Goal: Task Accomplishment & Management: Use online tool/utility

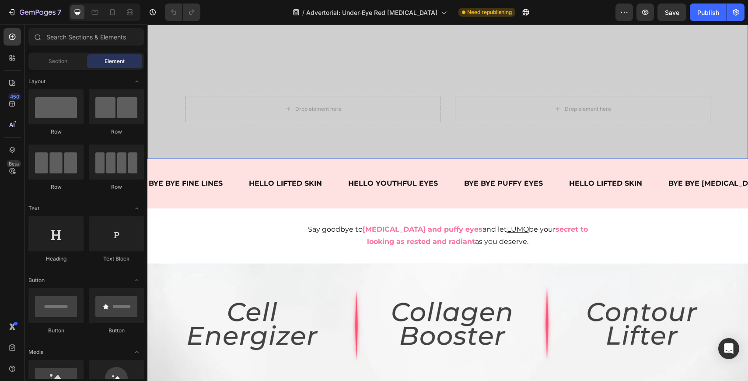
scroll to position [554, 0]
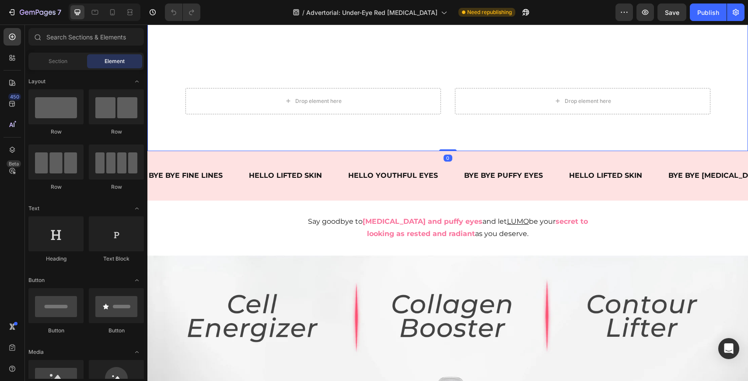
click at [465, 119] on div "Drop element here Drop element here" at bounding box center [448, 112] width 538 height 77
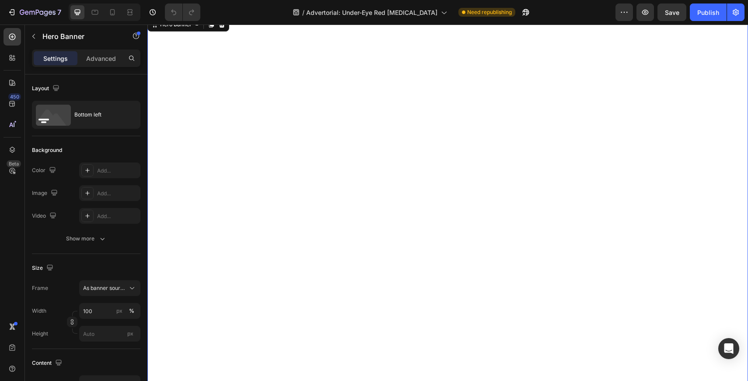
scroll to position [0, 0]
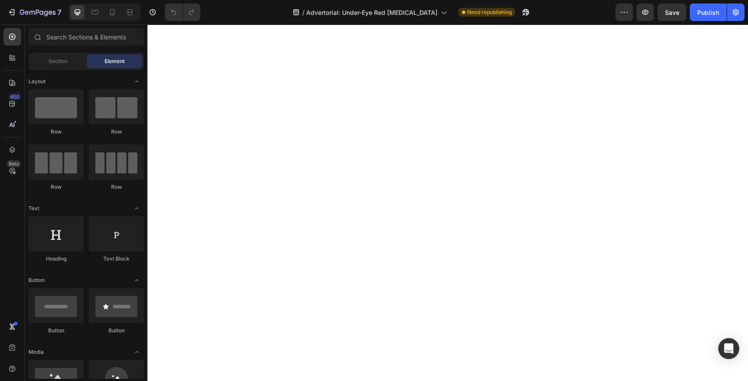
scroll to position [3252, 0]
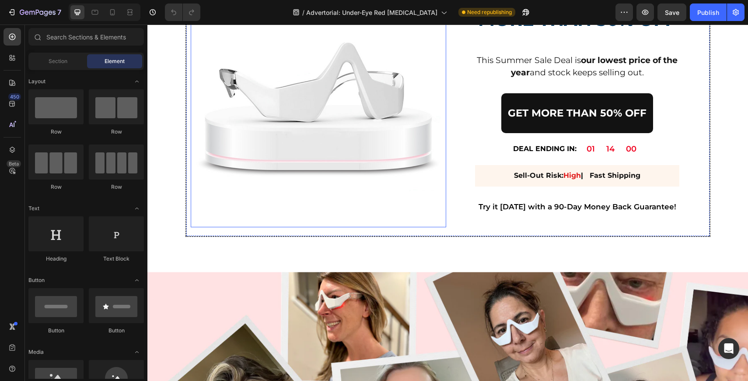
click at [349, 144] on img at bounding box center [319, 100] width 256 height 256
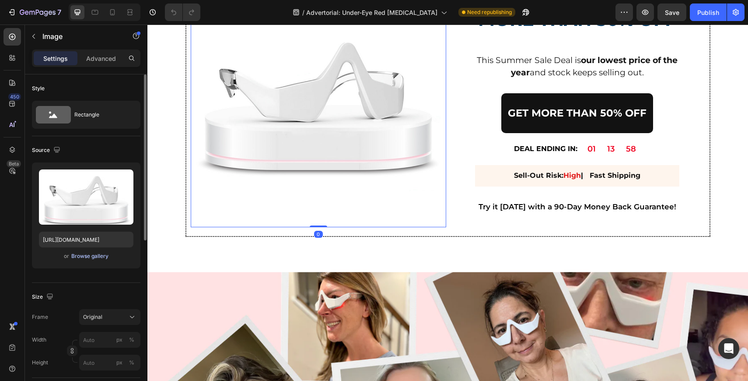
click at [101, 255] on div "Browse gallery" at bounding box center [89, 256] width 37 height 8
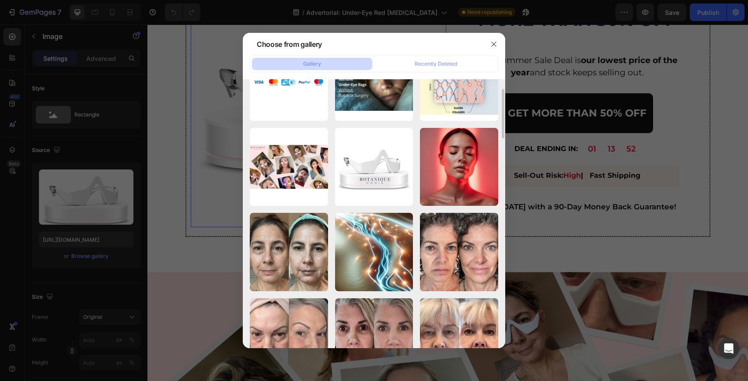
scroll to position [564, 0]
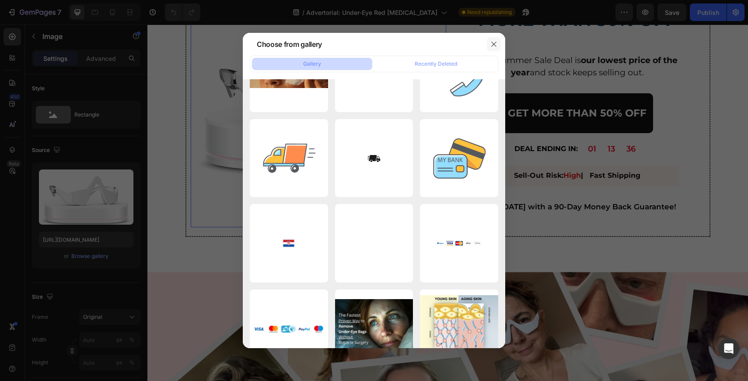
click at [495, 49] on button "button" at bounding box center [494, 44] width 14 height 14
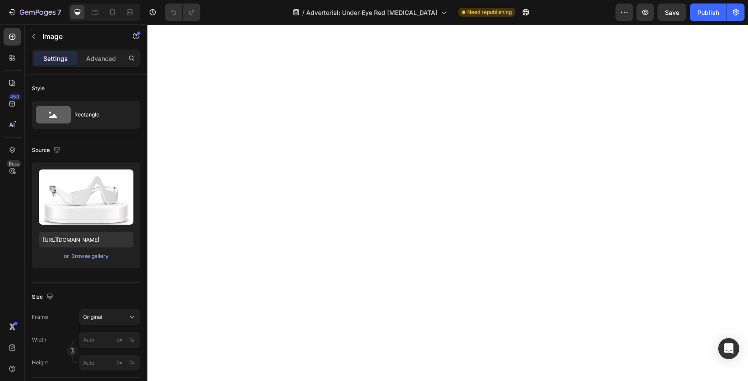
scroll to position [158, 0]
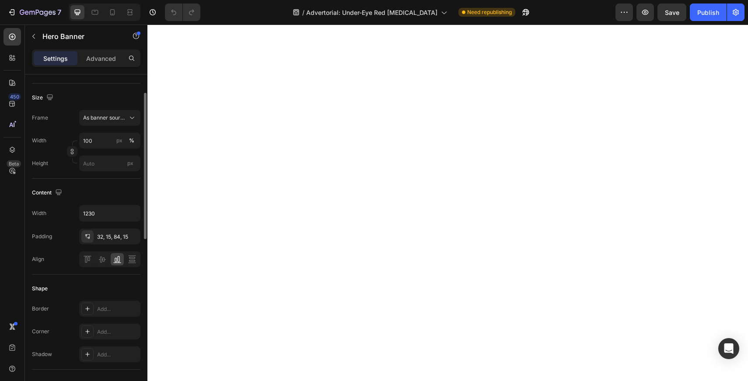
scroll to position [0, 0]
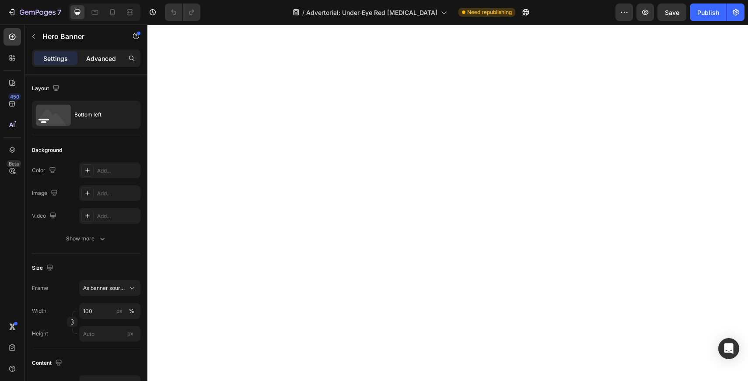
click at [106, 60] on p "Advanced" at bounding box center [101, 58] width 30 height 9
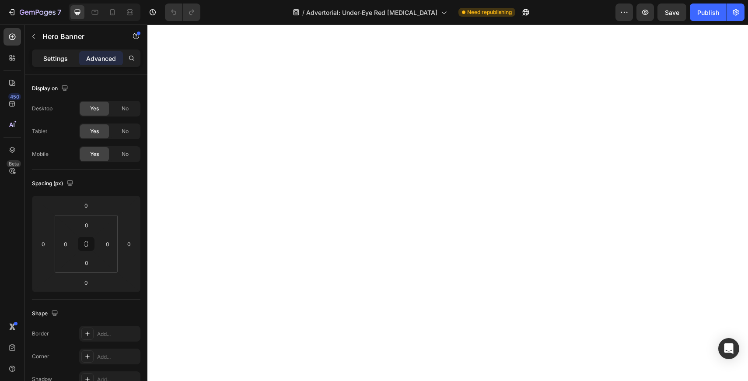
click at [63, 61] on p "Settings" at bounding box center [55, 58] width 25 height 9
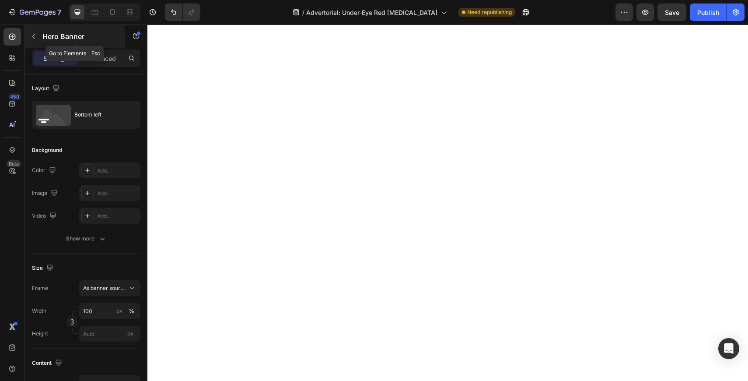
click at [36, 40] on button "button" at bounding box center [34, 36] width 14 height 14
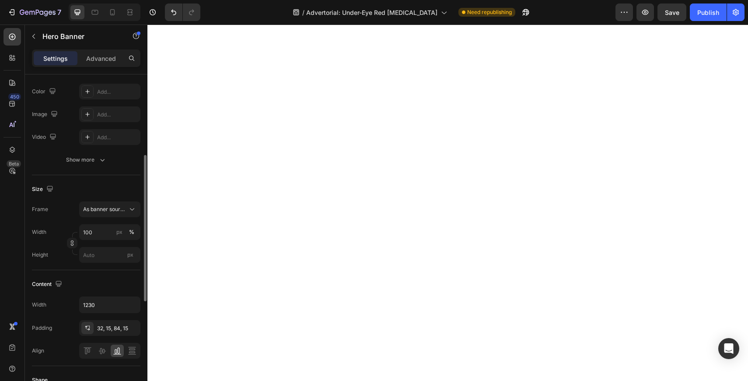
scroll to position [111, 0]
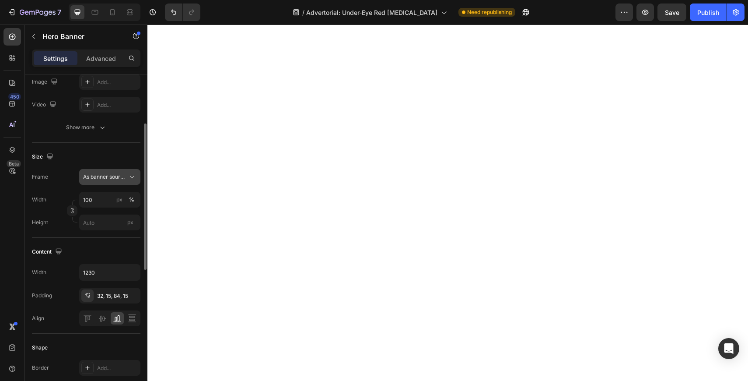
click at [106, 177] on span "As banner source" at bounding box center [104, 177] width 43 height 8
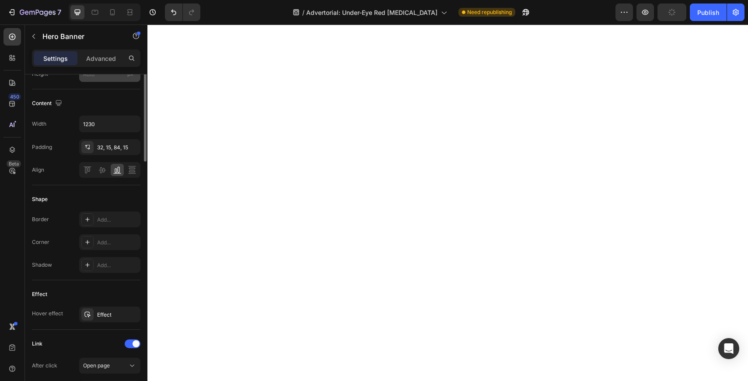
scroll to position [0, 0]
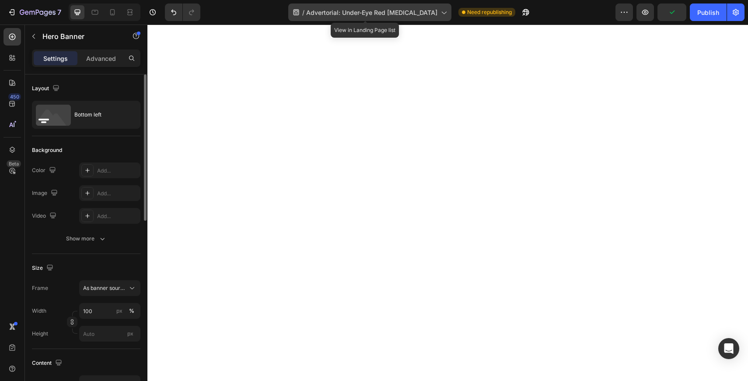
click at [364, 16] on span "Advertorial: Under-Eye Red [MEDICAL_DATA]" at bounding box center [371, 12] width 131 height 9
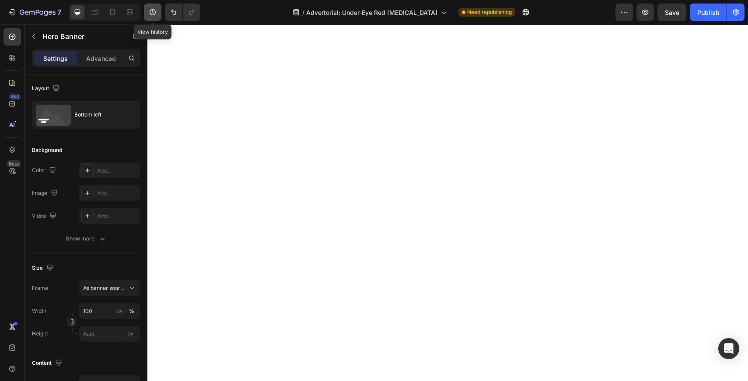
click at [155, 10] on icon "button" at bounding box center [152, 12] width 9 height 9
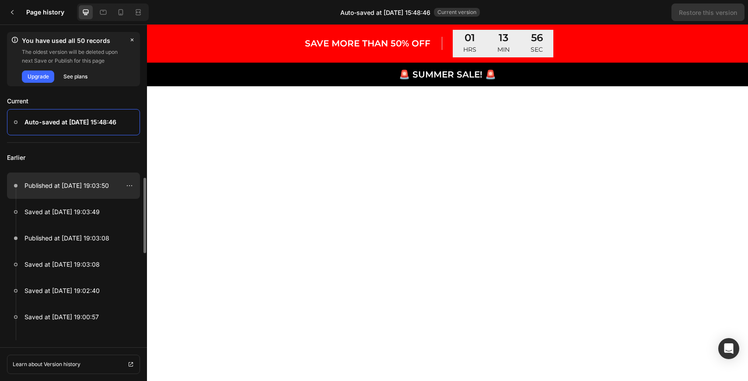
click at [87, 186] on p "Published at [DATE] 19:03:50" at bounding box center [67, 185] width 84 height 11
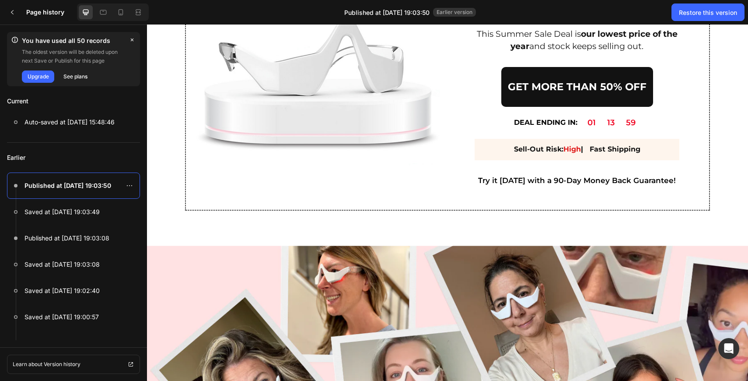
scroll to position [2727, 0]
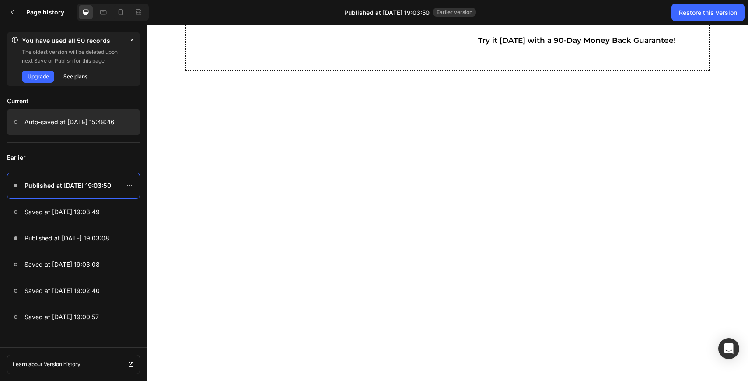
click at [84, 126] on p "Auto-saved at [DATE] 15:48:46" at bounding box center [70, 122] width 90 height 11
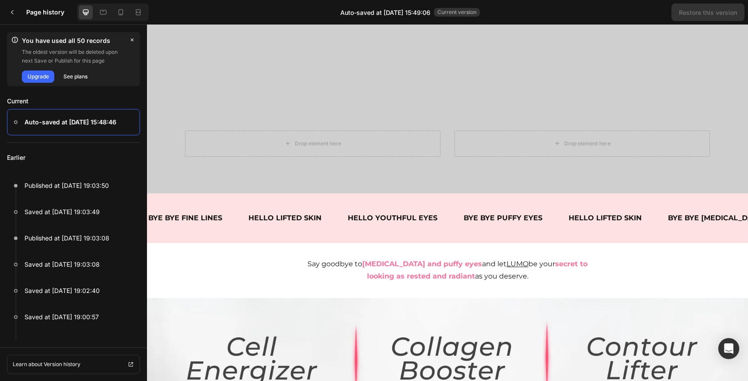
scroll to position [444, 0]
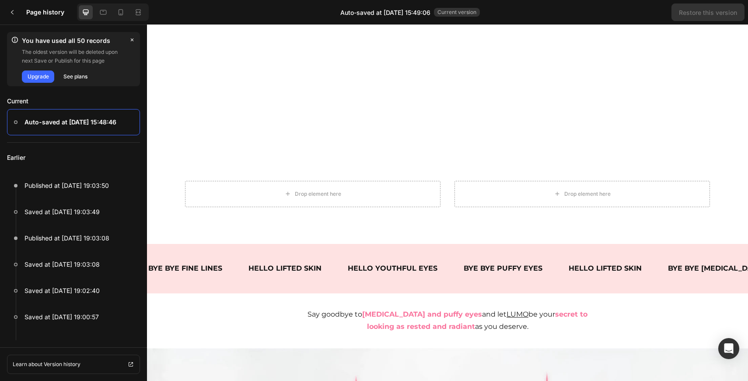
click at [487, 173] on div "Drop element here Drop element here" at bounding box center [448, 205] width 538 height 77
click at [314, 203] on div "Drop element here" at bounding box center [313, 194] width 256 height 26
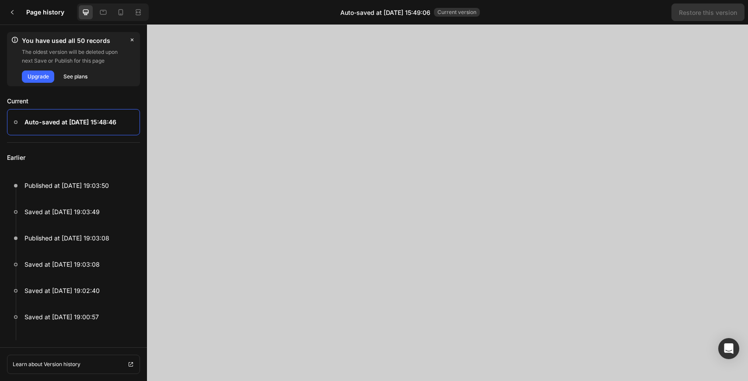
scroll to position [119, 0]
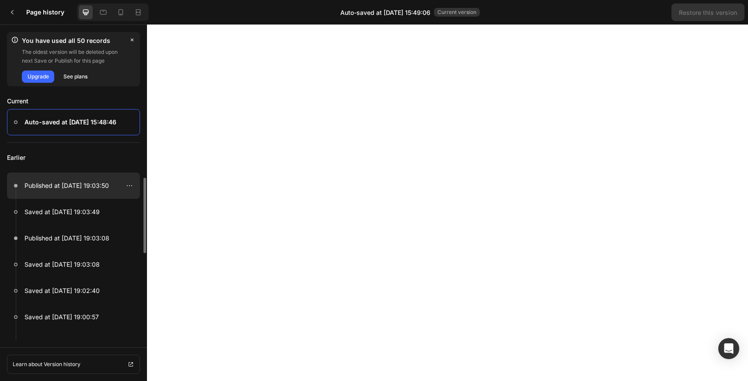
click at [97, 191] on div at bounding box center [73, 185] width 133 height 26
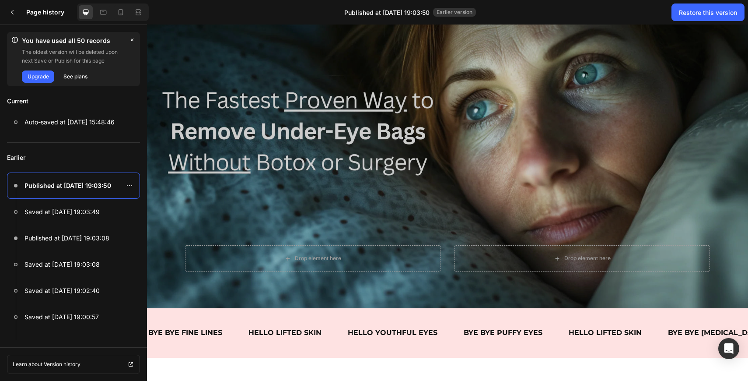
scroll to position [0, 0]
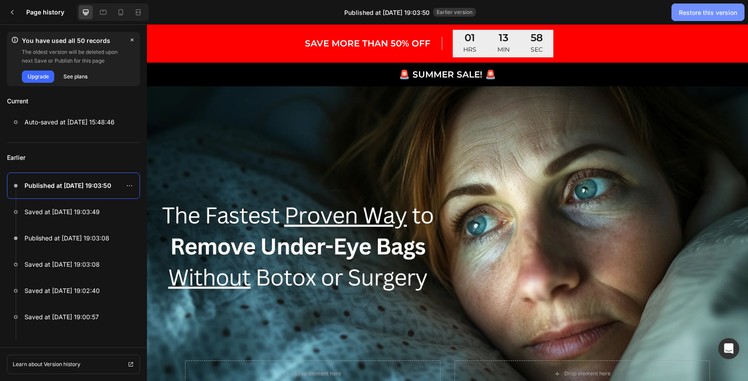
click at [730, 12] on div "Restore this version" at bounding box center [708, 12] width 58 height 9
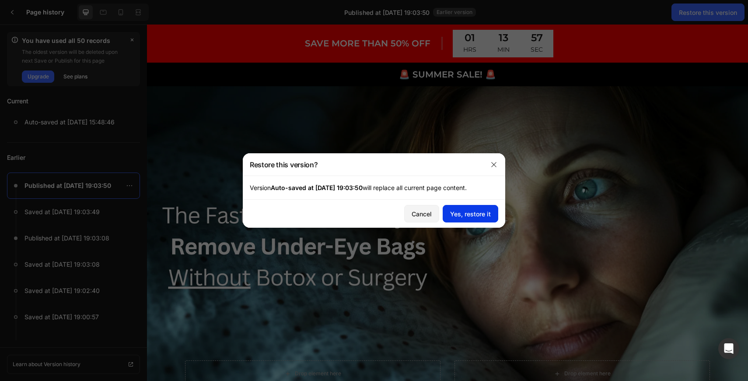
click at [488, 219] on button "Yes, restore it" at bounding box center [471, 214] width 56 height 18
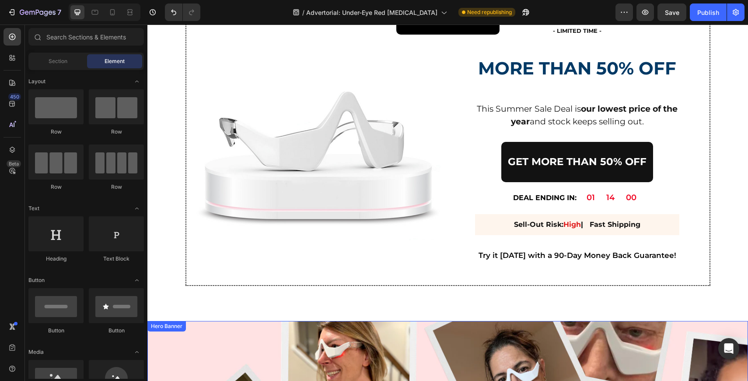
scroll to position [2939, 0]
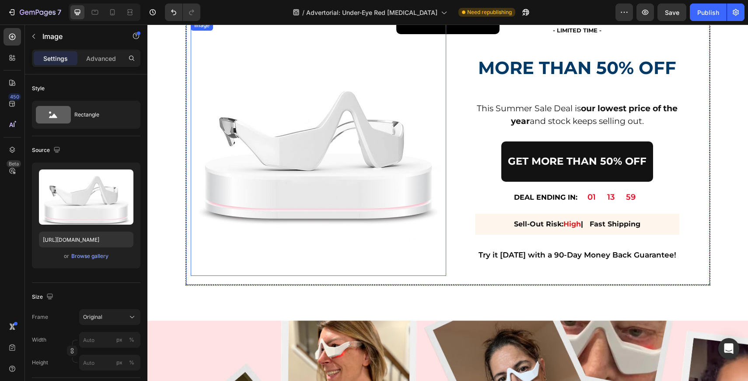
click at [336, 149] on img at bounding box center [319, 148] width 256 height 256
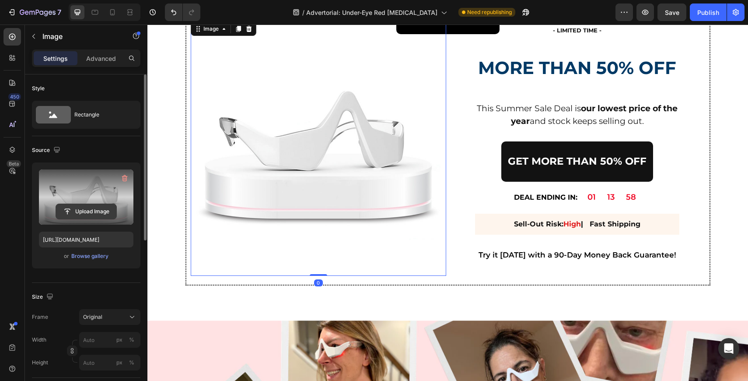
click at [90, 211] on input "file" at bounding box center [86, 211] width 60 height 15
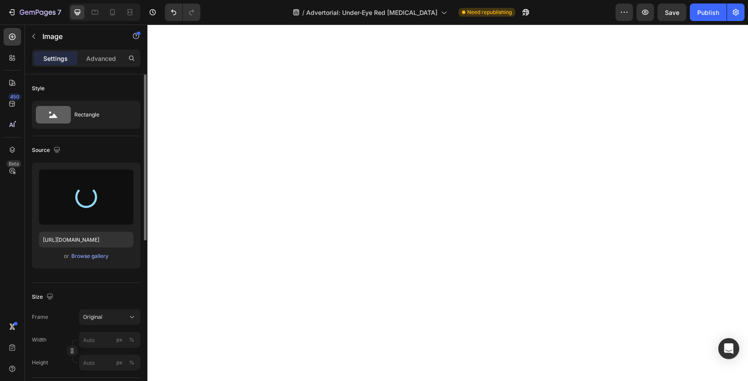
scroll to position [2901, 0]
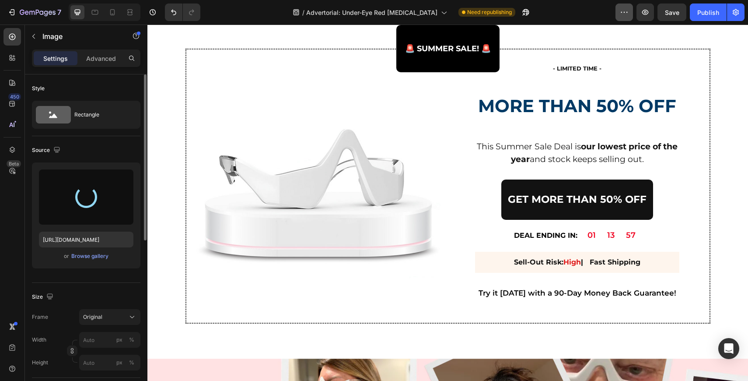
type input "[URL][DOMAIN_NAME]"
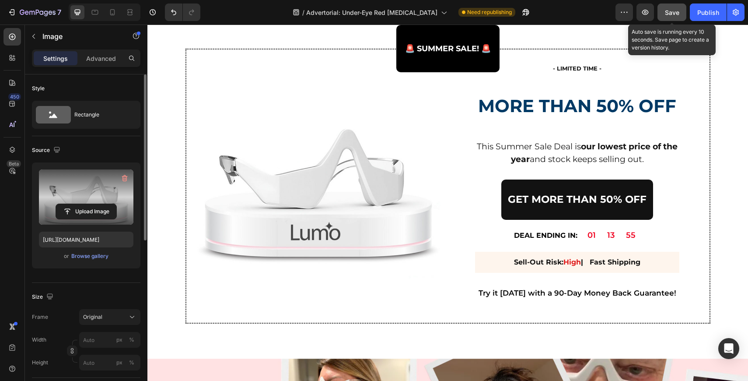
click at [662, 11] on button "Save" at bounding box center [672, 13] width 29 height 18
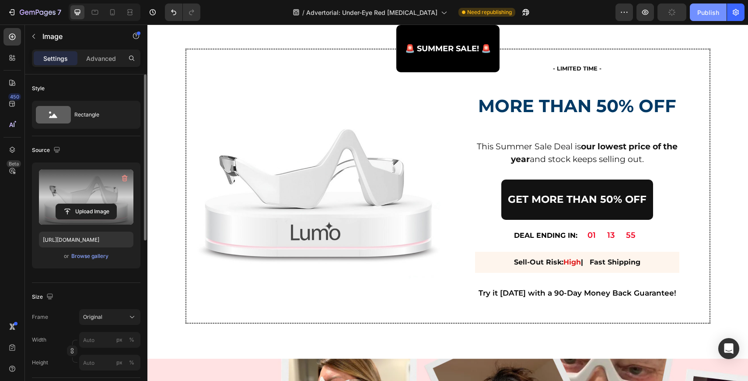
click at [706, 14] on div "Publish" at bounding box center [709, 12] width 22 height 9
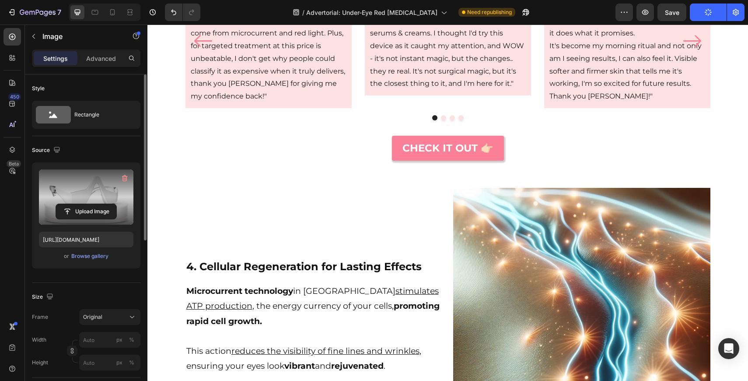
scroll to position [1418, 0]
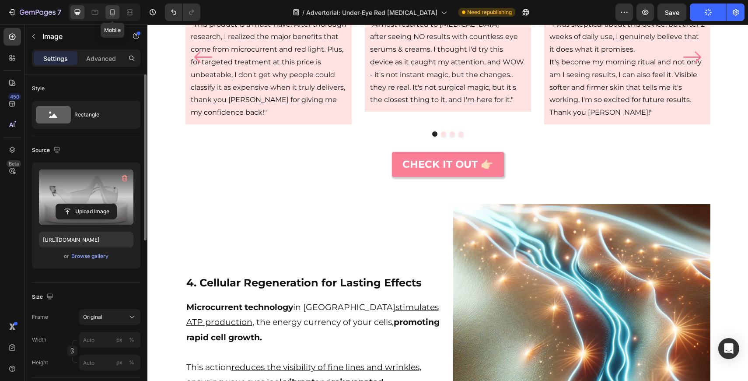
click at [112, 14] on icon at bounding box center [112, 12] width 9 height 9
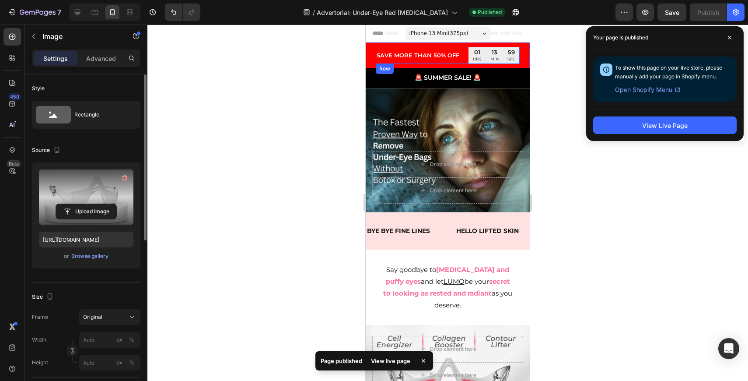
click at [419, 62] on div "Save MORE THAN 50% off Heading Row Row" at bounding box center [422, 55] width 93 height 17
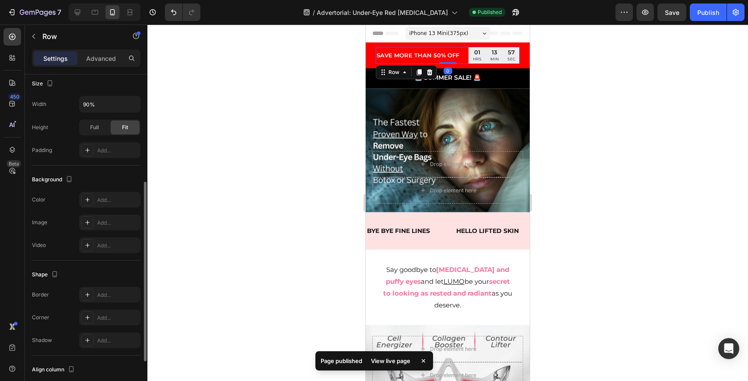
scroll to position [280, 0]
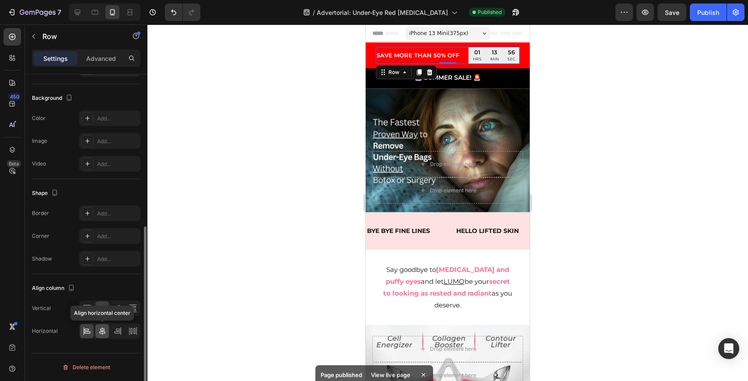
click at [103, 328] on icon at bounding box center [102, 330] width 9 height 9
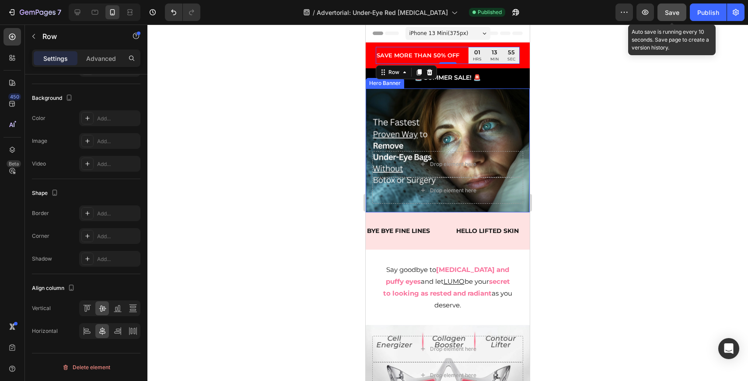
click at [672, 17] on button "Save" at bounding box center [672, 13] width 29 height 18
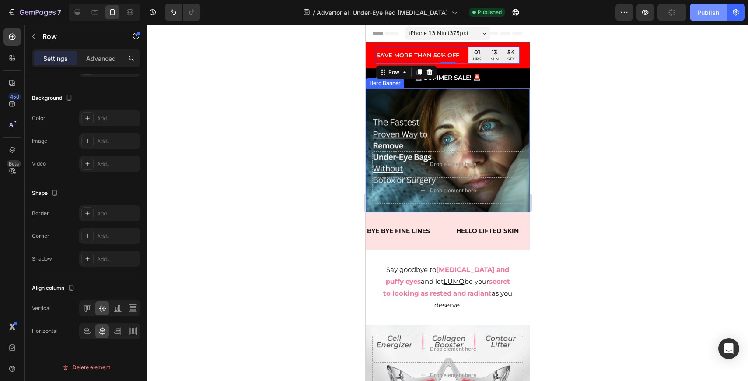
click at [710, 18] on button "Publish" at bounding box center [708, 13] width 37 height 18
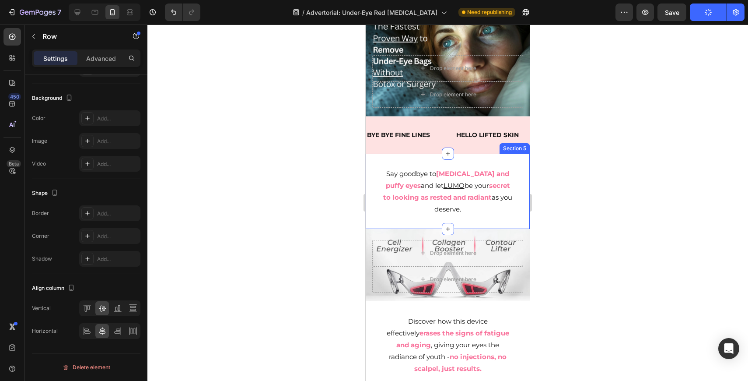
scroll to position [102, 0]
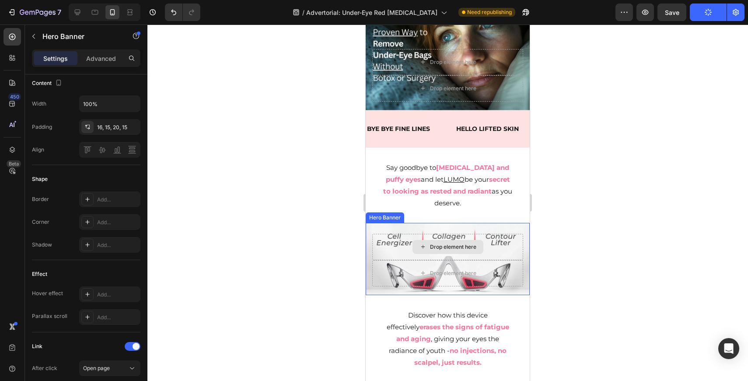
click at [501, 244] on div "Drop element here" at bounding box center [447, 247] width 151 height 26
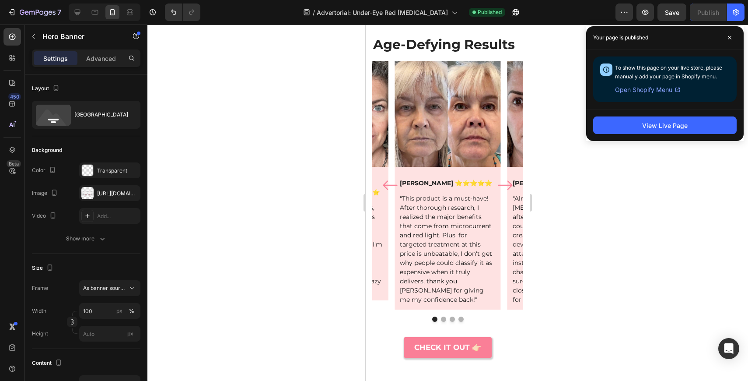
scroll to position [1547, 0]
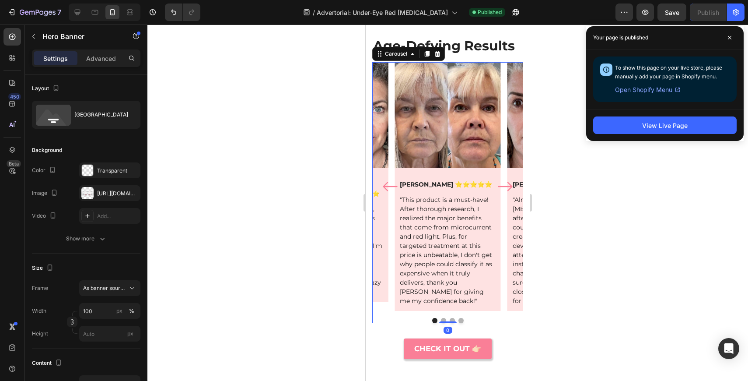
click at [386, 305] on div "Image [MEDICAL_DATA][PERSON_NAME] ⭐⭐⭐⭐⭐ Text block Row "As I'm approaching my 4…" at bounding box center [335, 186] width 106 height 249
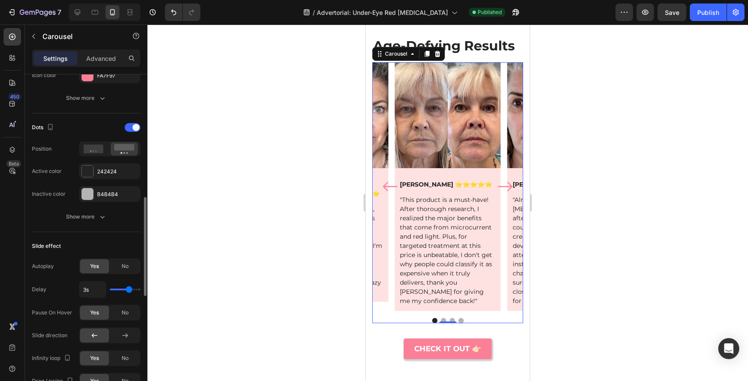
scroll to position [477, 0]
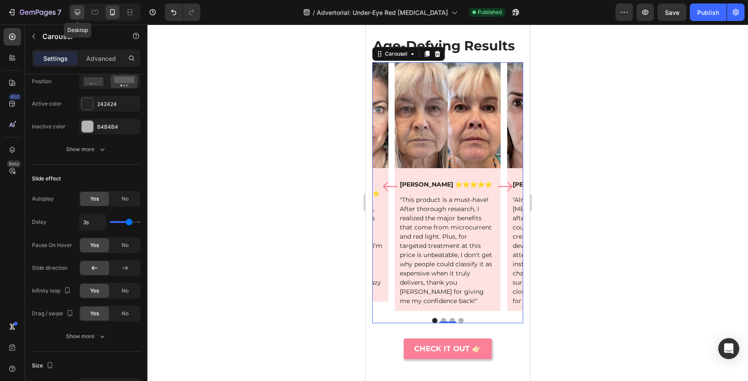
click at [82, 14] on icon at bounding box center [77, 12] width 9 height 9
type input "30"
type input "47"
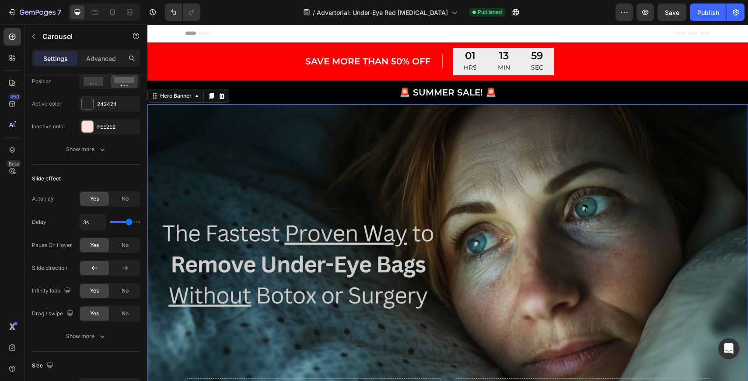
click at [527, 196] on div "Overlay" at bounding box center [447, 272] width 601 height 337
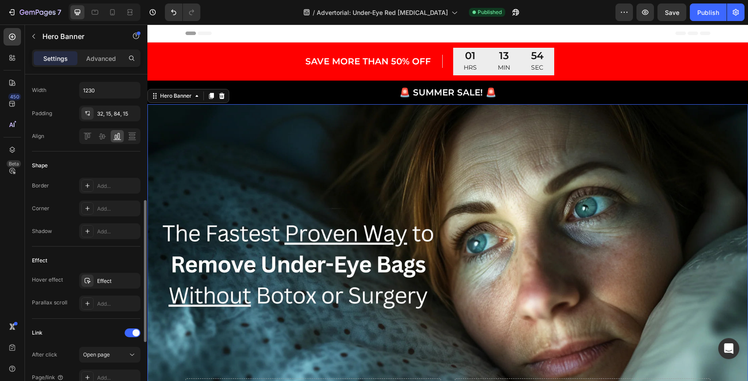
scroll to position [302, 0]
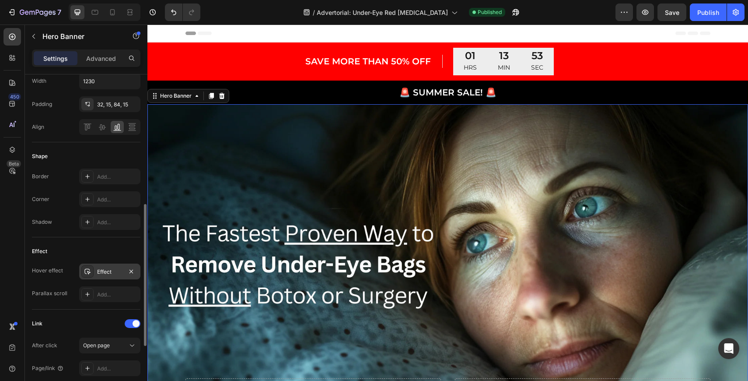
click at [114, 275] on div "Effect" at bounding box center [109, 272] width 25 height 8
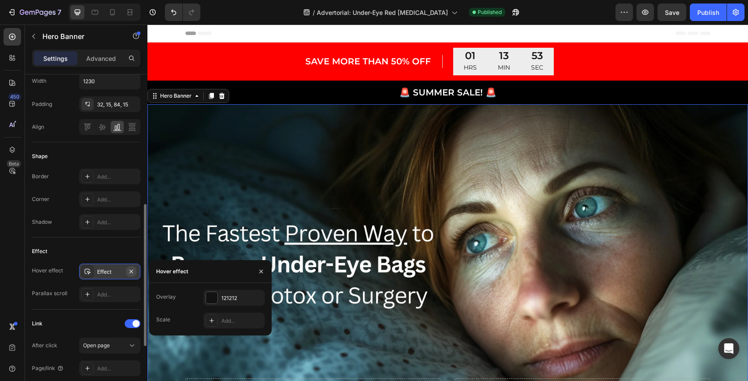
click at [134, 273] on icon "button" at bounding box center [131, 271] width 7 height 7
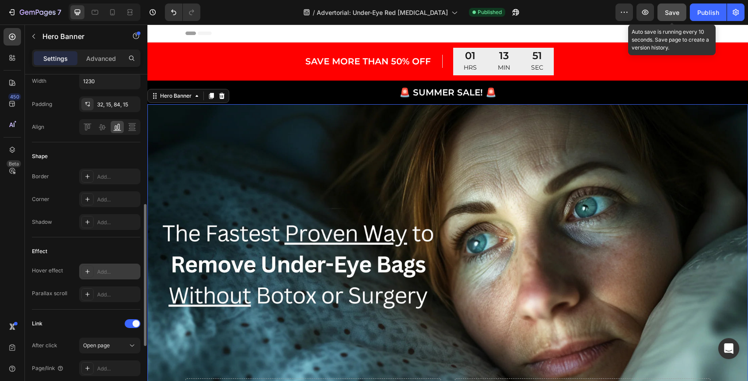
click at [676, 14] on span "Save" at bounding box center [672, 12] width 14 height 7
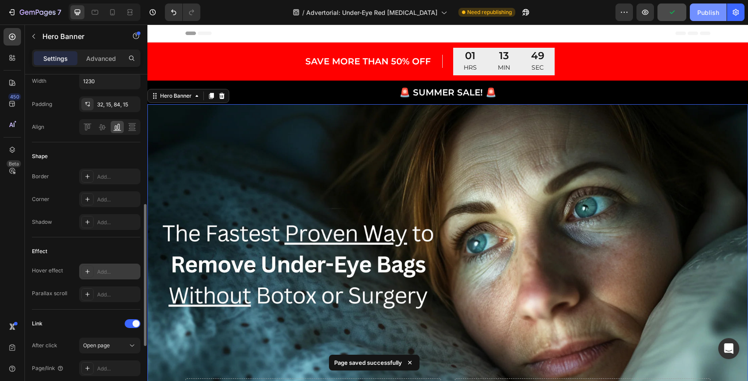
click at [705, 13] on div "Publish" at bounding box center [709, 12] width 22 height 9
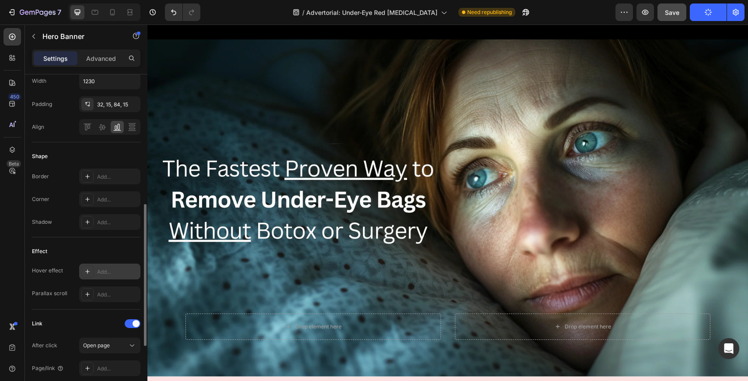
scroll to position [64, 0]
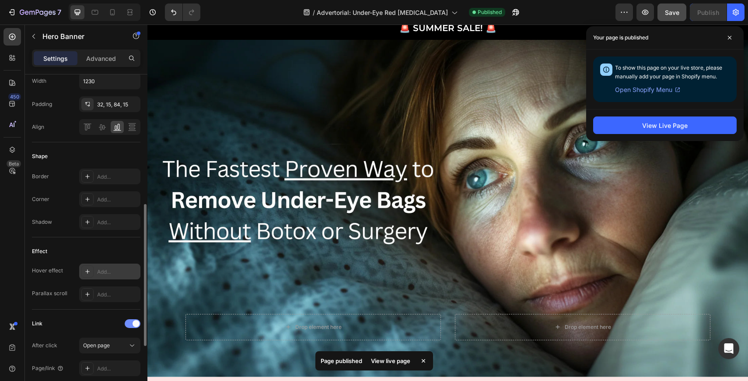
click at [133, 323] on span at bounding box center [136, 323] width 7 height 7
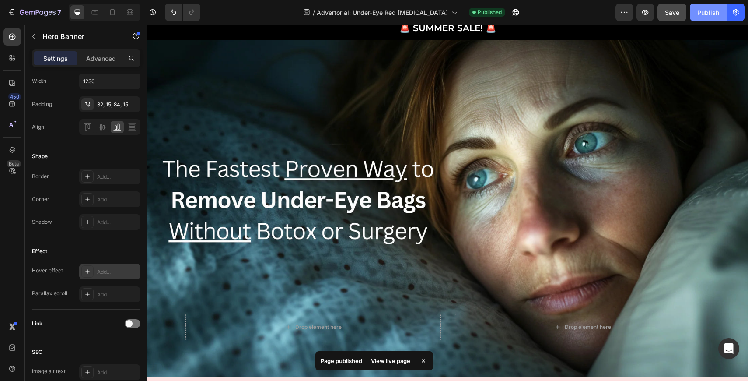
click at [709, 15] on div "Publish" at bounding box center [709, 12] width 22 height 9
click at [467, 176] on div "Overlay" at bounding box center [447, 208] width 601 height 337
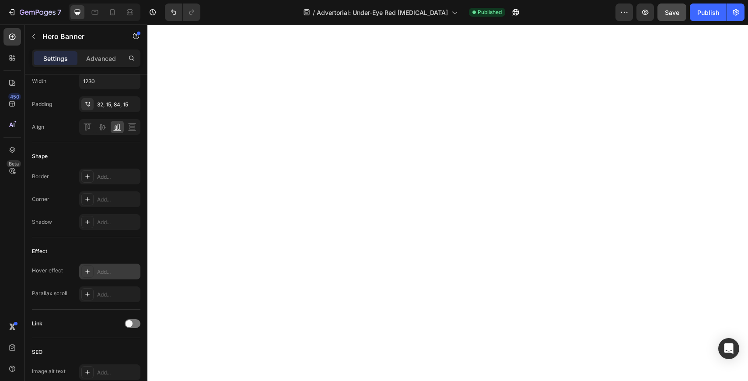
scroll to position [0, 0]
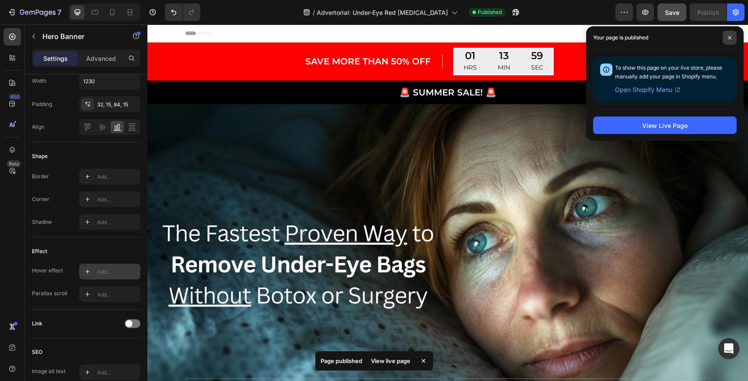
click at [732, 39] on icon at bounding box center [730, 37] width 4 height 4
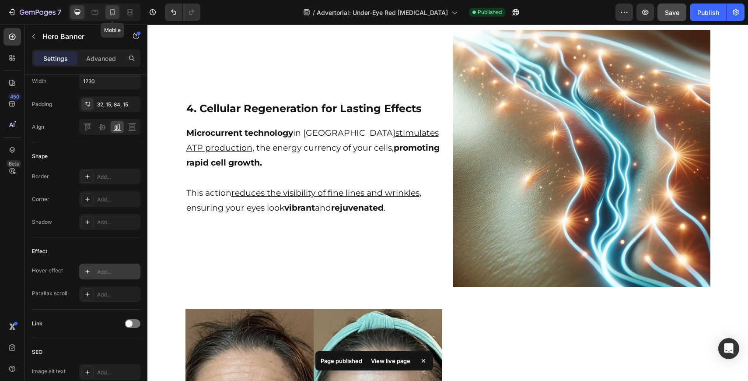
click at [111, 13] on icon at bounding box center [112, 12] width 5 height 6
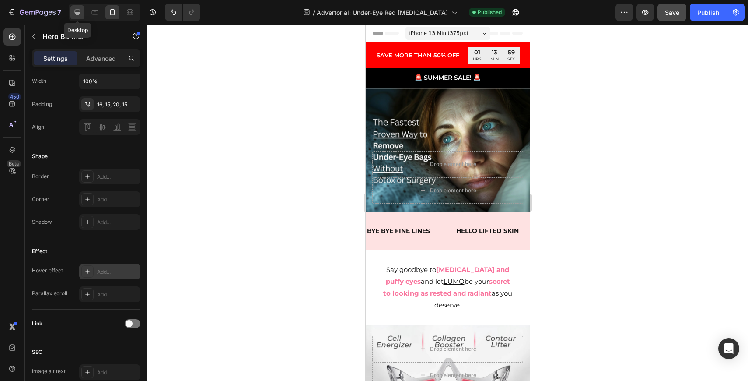
click at [78, 14] on icon at bounding box center [78, 13] width 6 height 6
type input "1230"
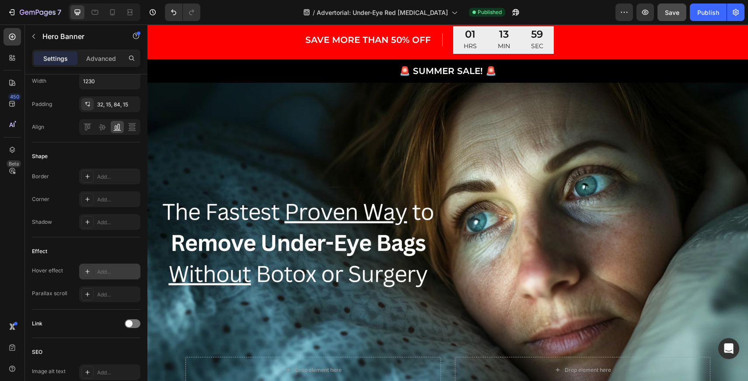
scroll to position [49, 0]
